Goal: Find specific page/section: Find specific page/section

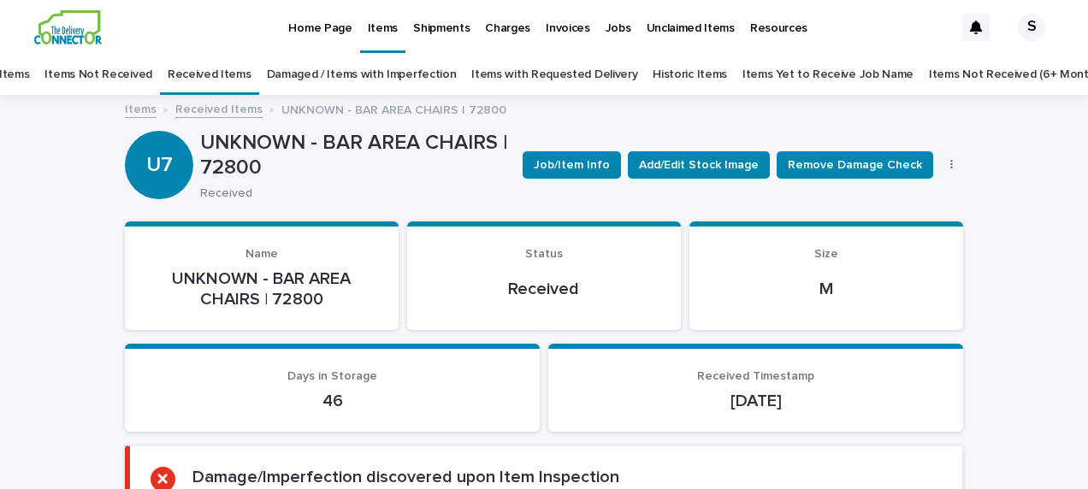
click at [29, 77] on link "All Items" at bounding box center [6, 75] width 45 height 40
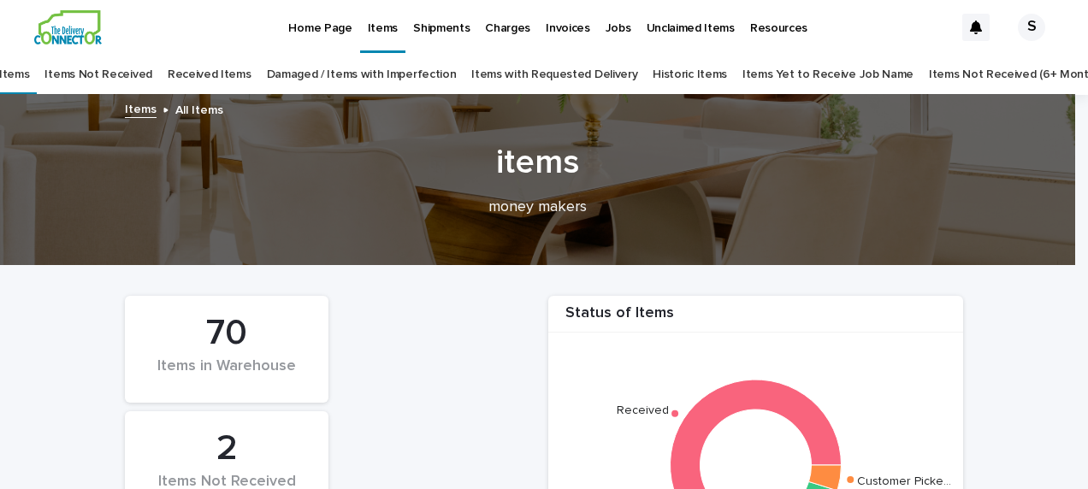
click at [803, 75] on link "Items Yet to Receive Job Name" at bounding box center [828, 75] width 171 height 40
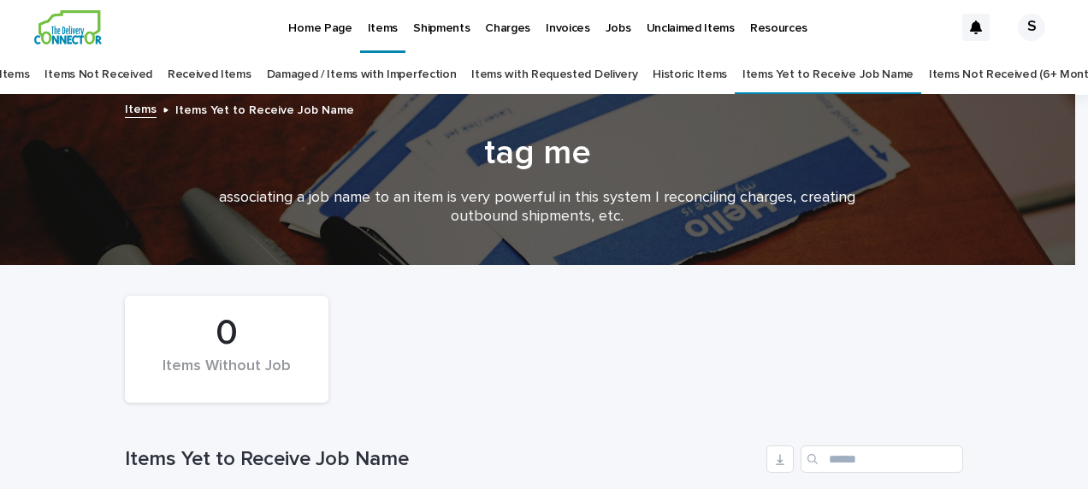
click at [29, 72] on link "All Items" at bounding box center [6, 75] width 45 height 40
